Goal: Task Accomplishment & Management: Use online tool/utility

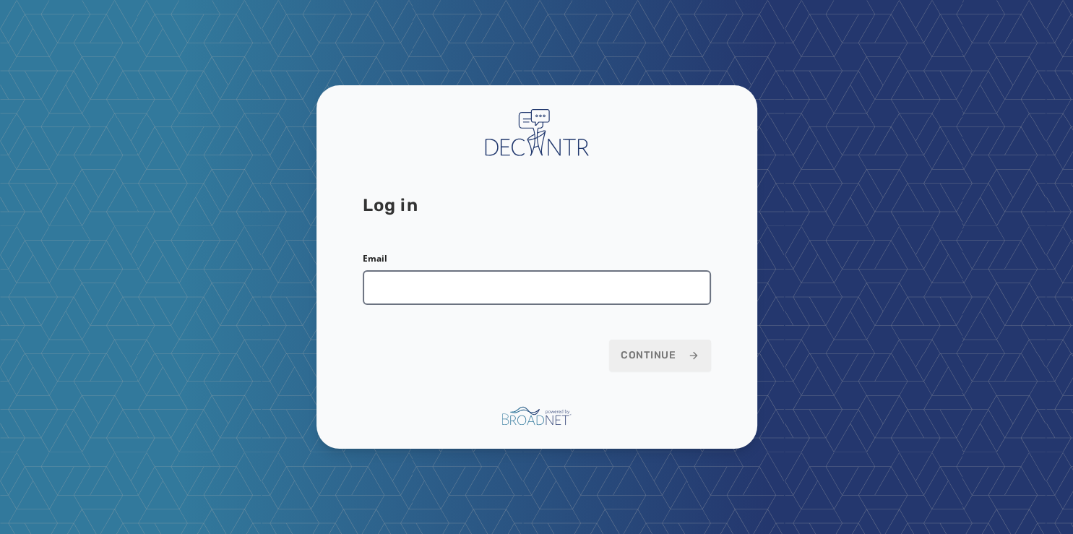
click at [400, 288] on input "Email" at bounding box center [537, 287] width 348 height 35
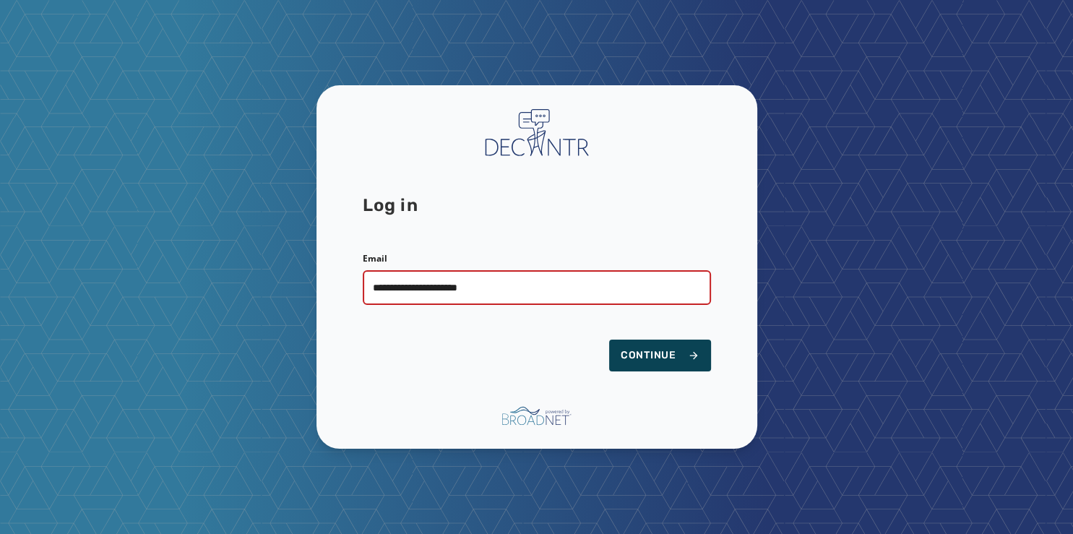
type input "**********"
click at [648, 353] on span "Continue" at bounding box center [659, 355] width 79 height 14
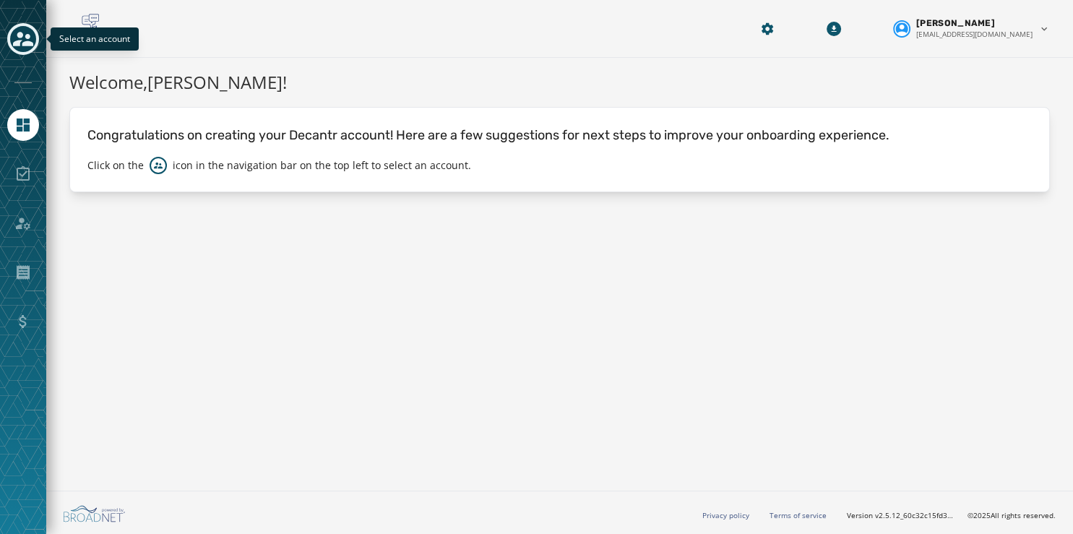
click at [22, 30] on icon "Toggle account select drawer" at bounding box center [23, 39] width 20 height 20
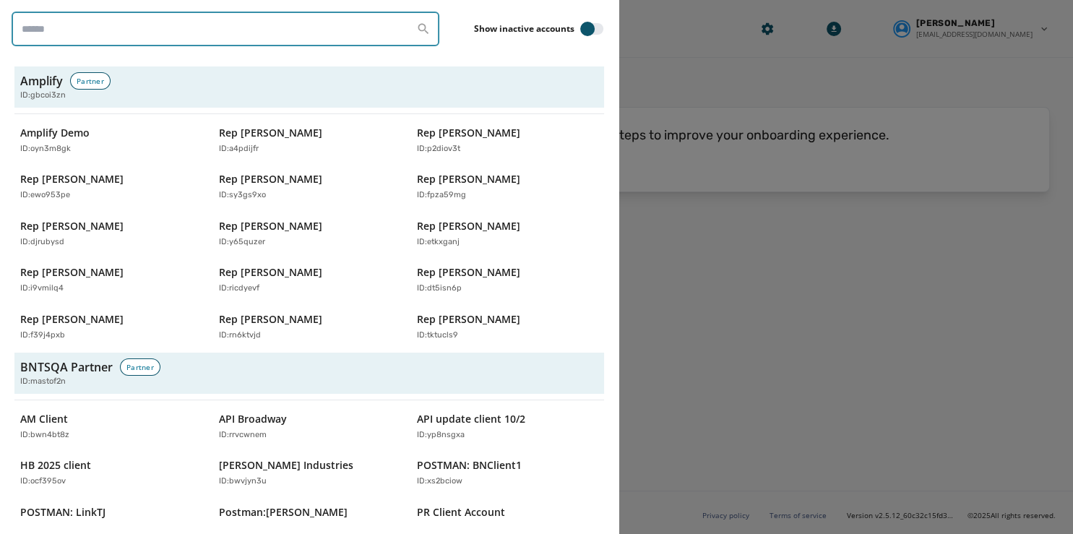
click at [63, 34] on input "search" at bounding box center [226, 29] width 428 height 35
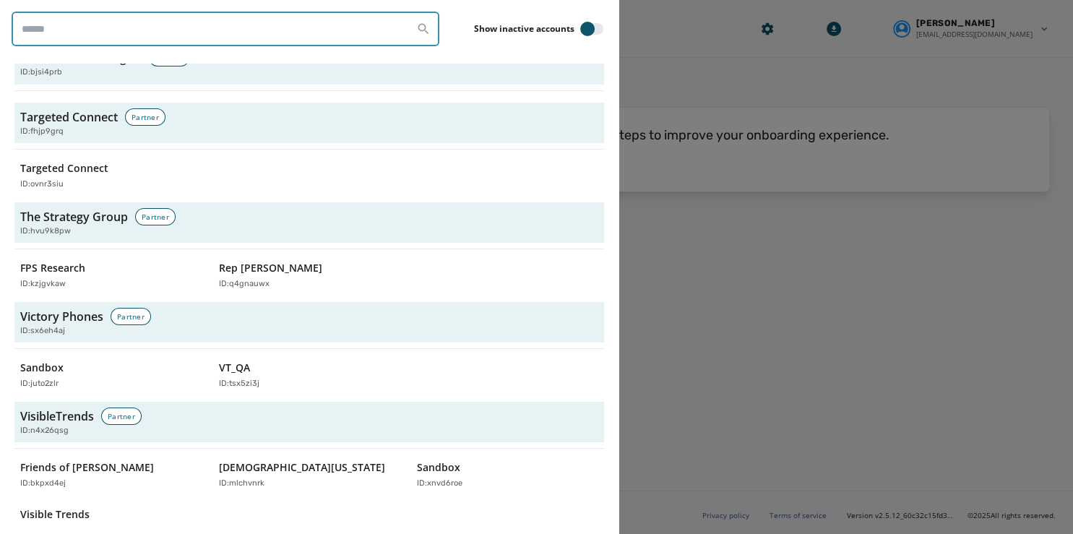
scroll to position [4923, 0]
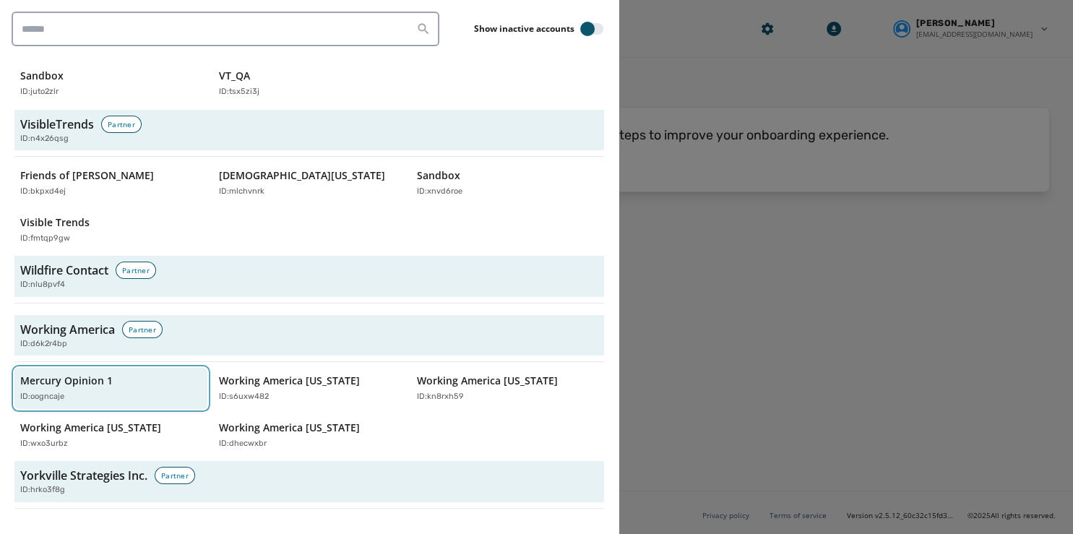
click at [71, 373] on p "Mercury Opinion 1" at bounding box center [66, 380] width 92 height 14
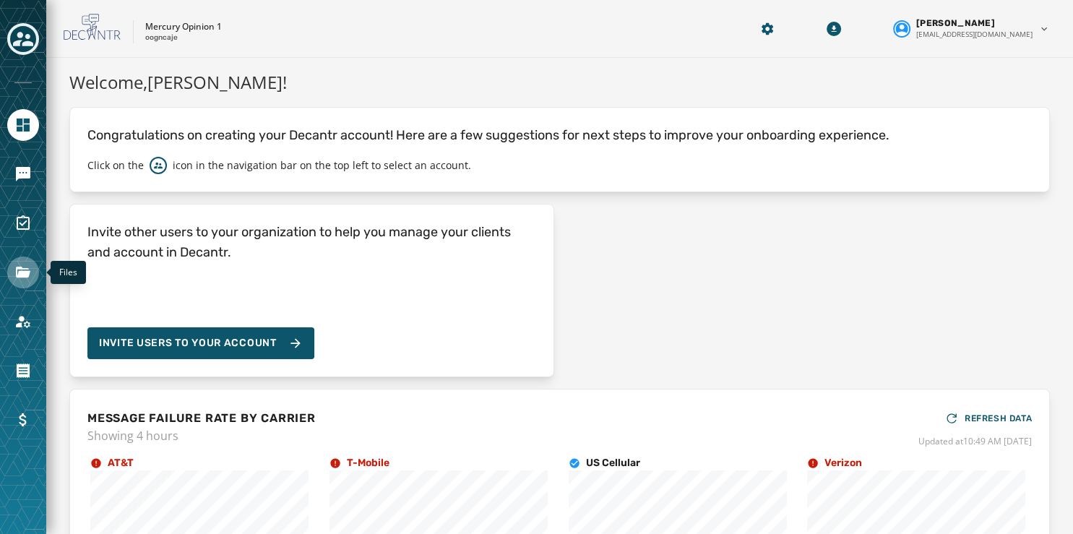
click at [25, 262] on link "Navigate to Files" at bounding box center [23, 272] width 32 height 32
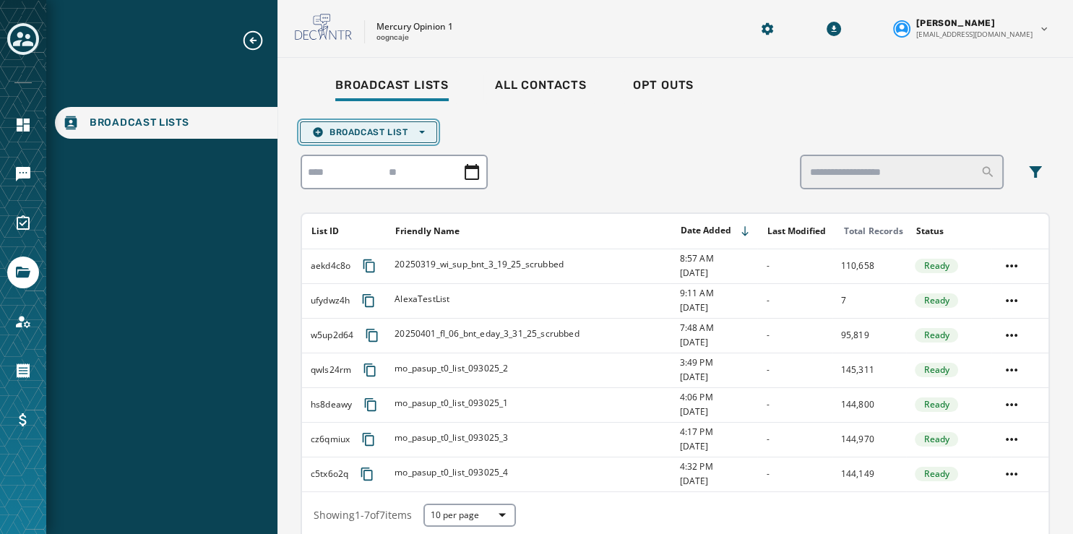
click at [403, 134] on span "Broadcast List Open options" at bounding box center [368, 132] width 113 height 12
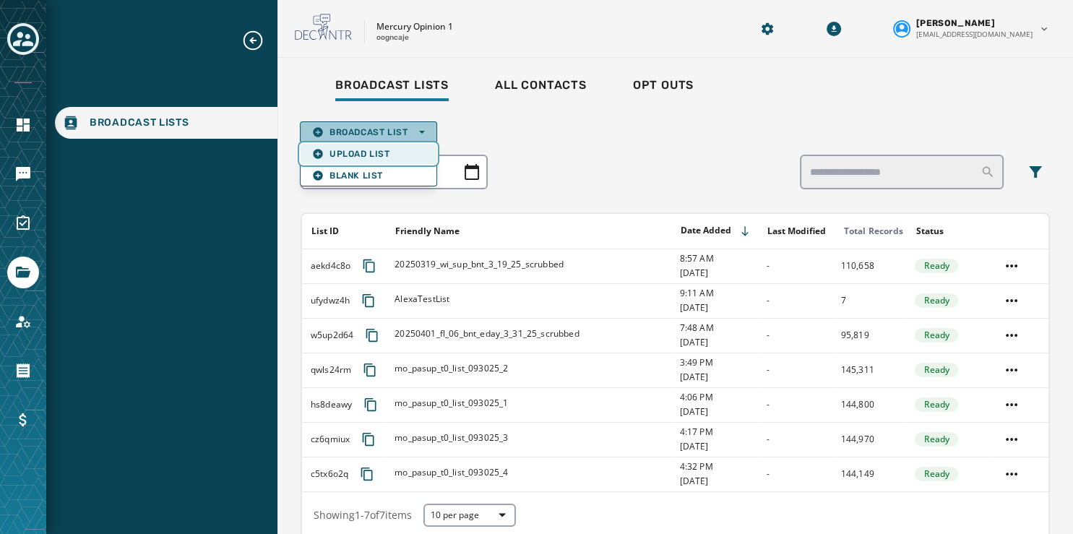
click at [388, 149] on span "Upload List" at bounding box center [368, 154] width 113 height 12
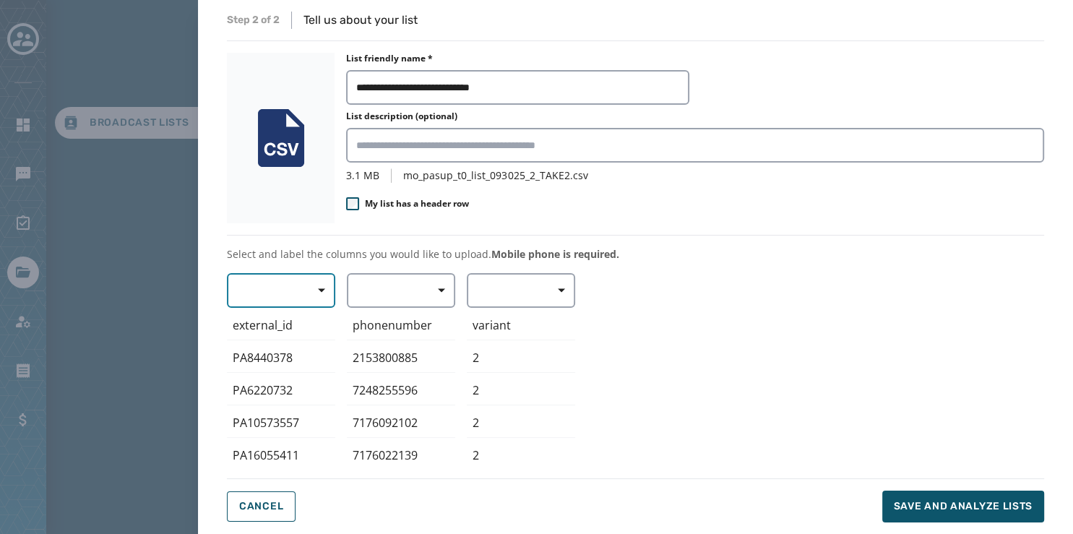
click at [307, 293] on span "button" at bounding box center [316, 290] width 35 height 29
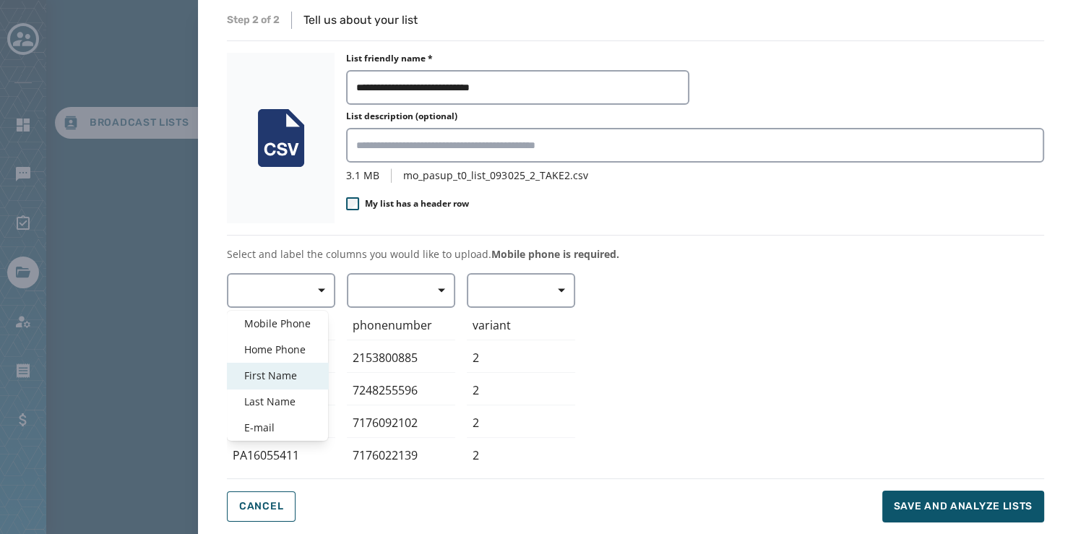
click at [290, 368] on span "First Name" at bounding box center [277, 375] width 66 height 14
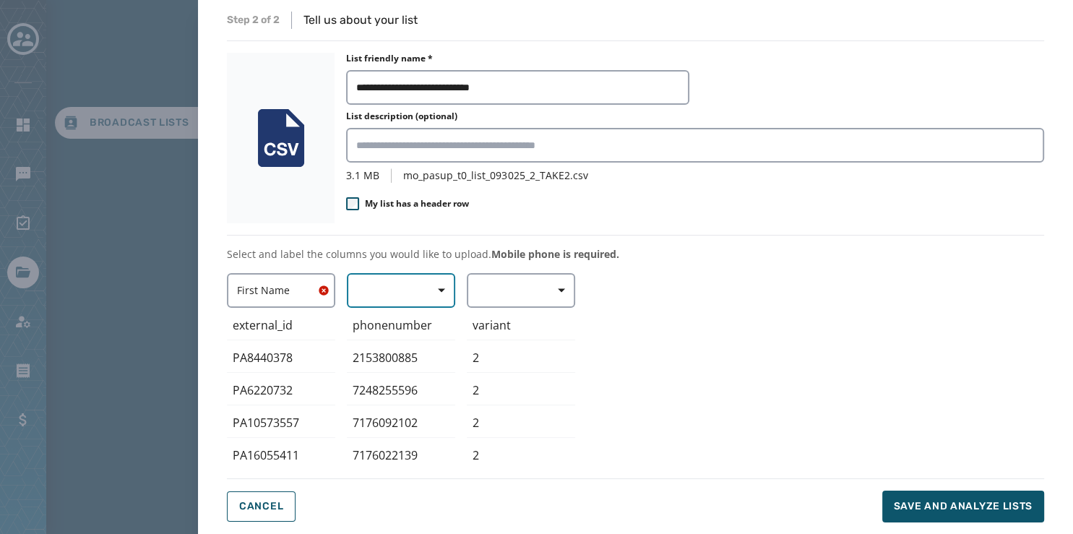
click at [411, 292] on button "button" at bounding box center [401, 290] width 108 height 35
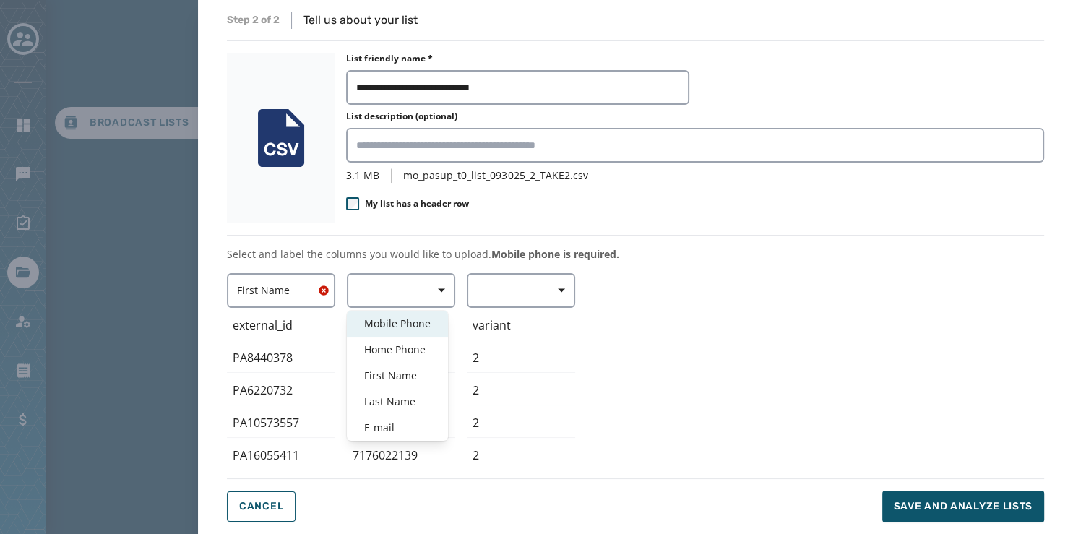
click at [415, 326] on span "Mobile Phone" at bounding box center [397, 323] width 66 height 14
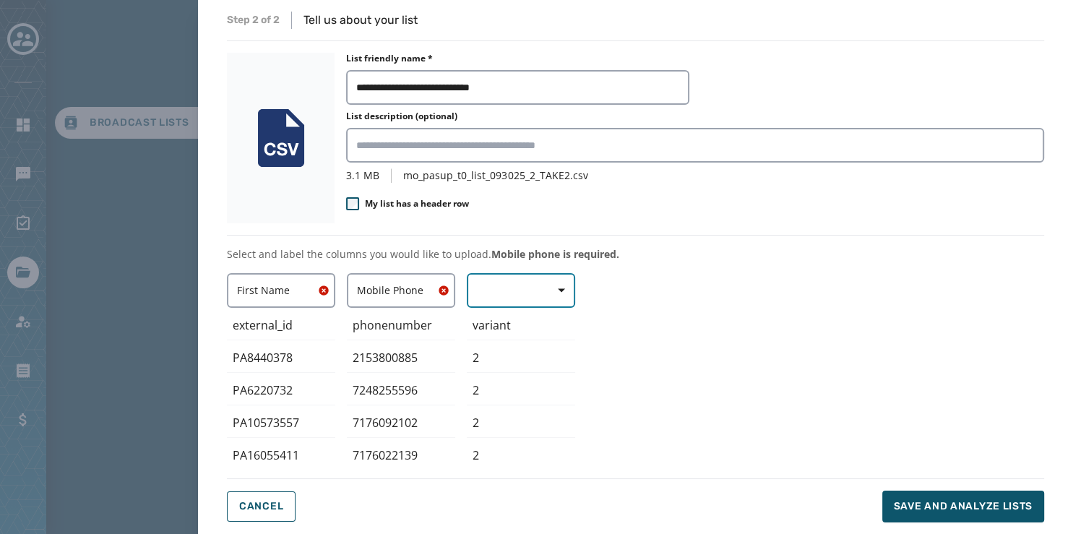
click at [510, 283] on button "button" at bounding box center [521, 290] width 108 height 35
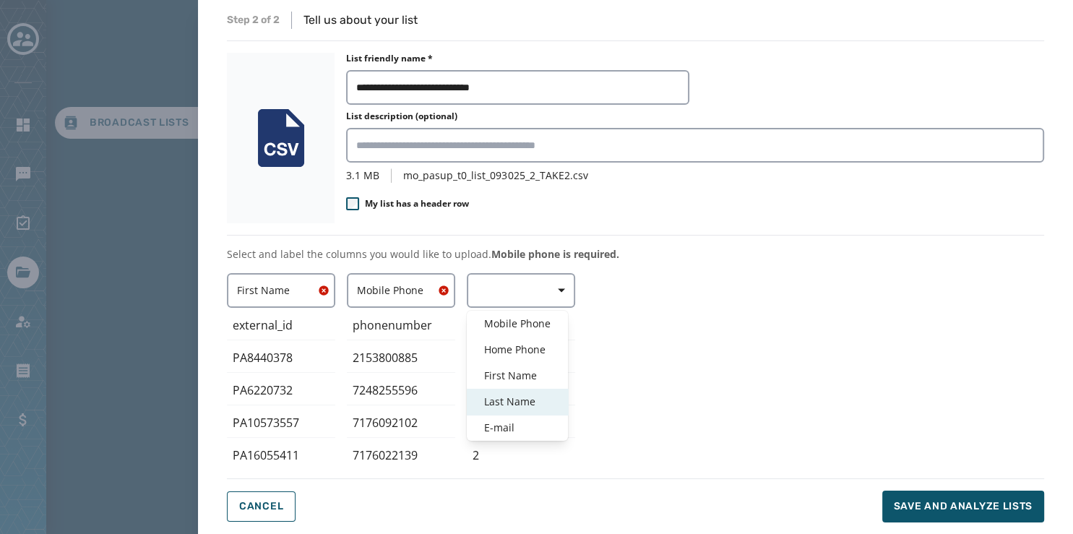
click at [540, 396] on span "Last Name" at bounding box center [517, 401] width 66 height 14
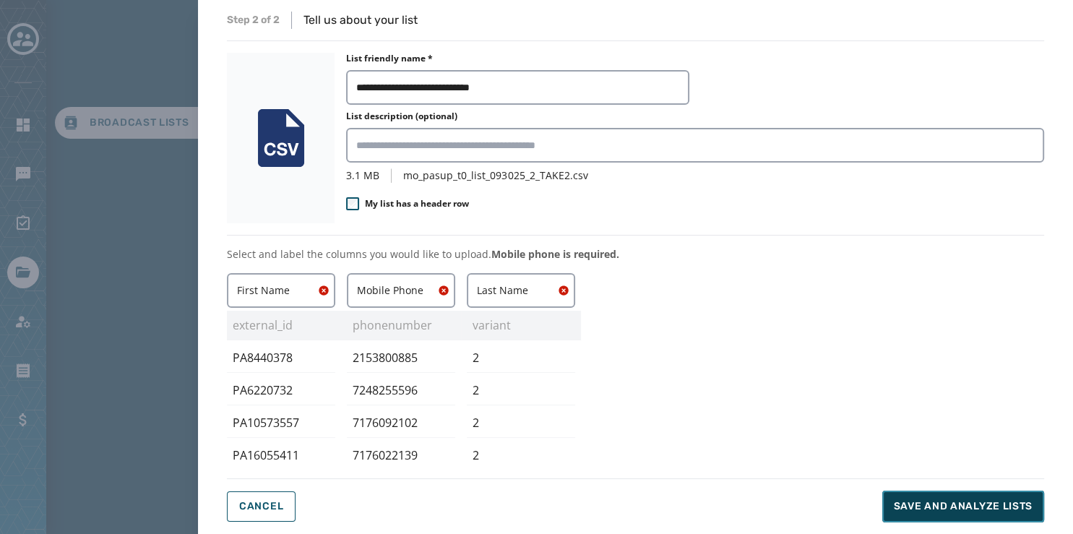
click at [933, 498] on button "Save and analyze lists" at bounding box center [963, 506] width 162 height 32
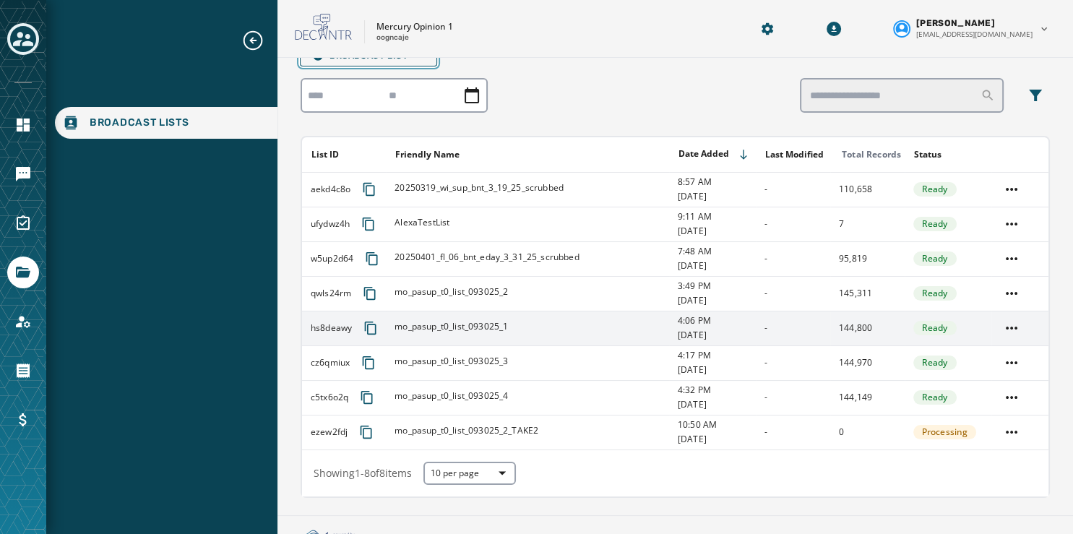
scroll to position [100, 0]
